Goal: Navigation & Orientation: Find specific page/section

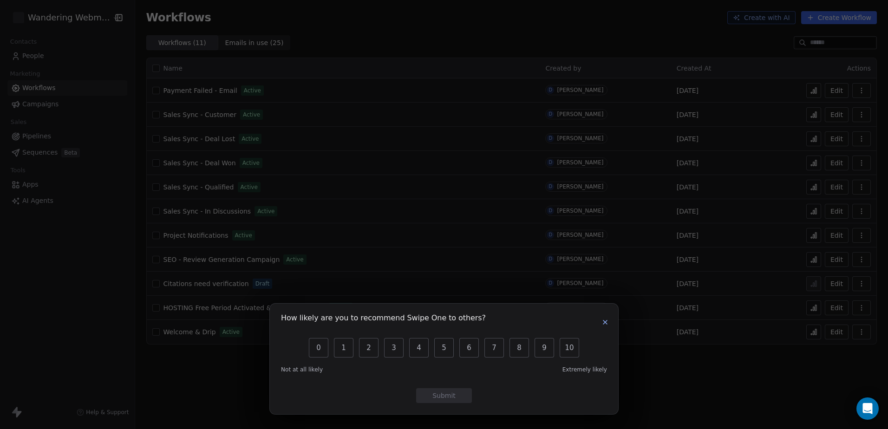
click at [608, 324] on icon "button" at bounding box center [605, 322] width 7 height 7
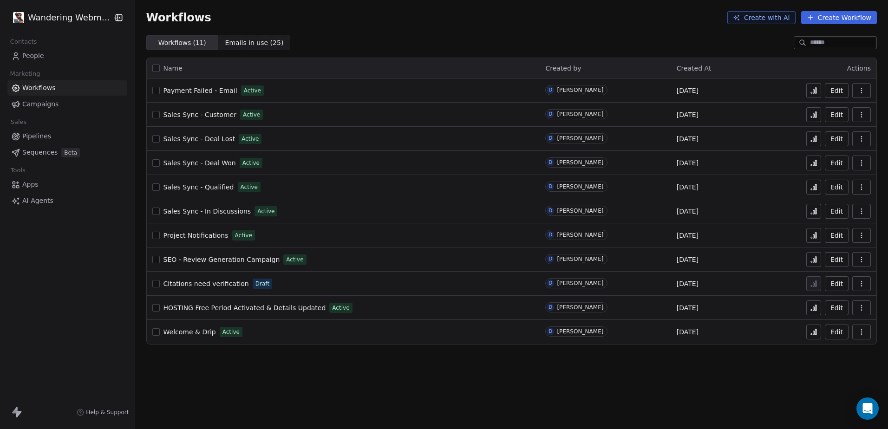
click at [39, 53] on span "People" at bounding box center [33, 56] width 22 height 10
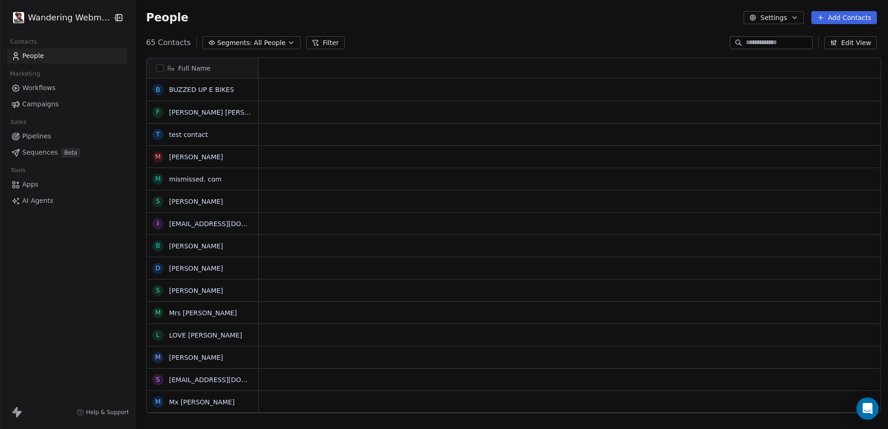
scroll to position [7, 7]
